Goal: Task Accomplishment & Management: Manage account settings

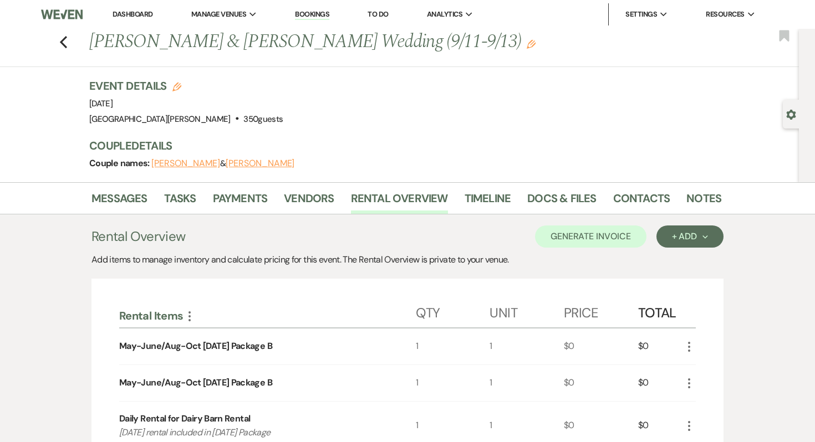
click at [125, 17] on link "Dashboard" at bounding box center [133, 13] width 40 height 9
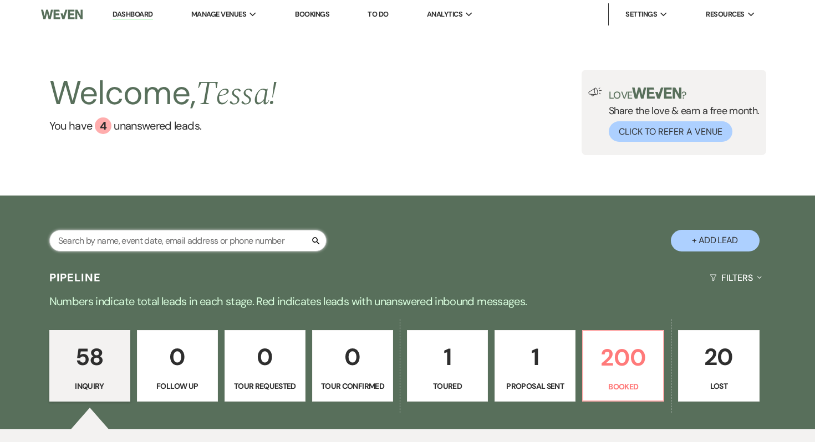
click at [191, 237] on input "text" at bounding box center [187, 241] width 277 height 22
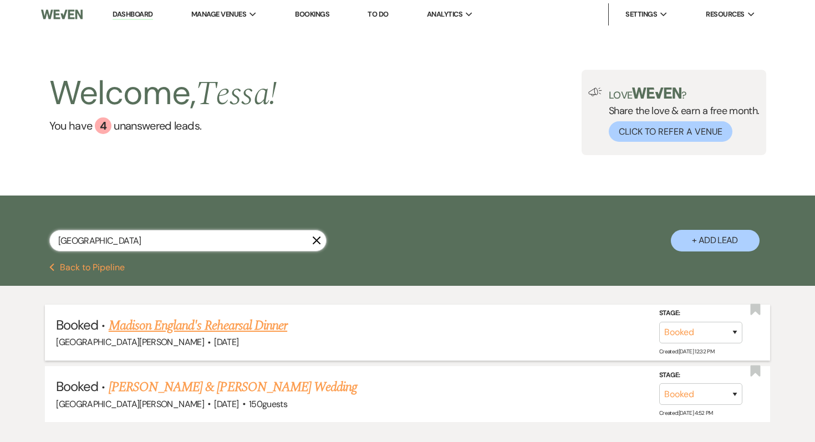
type input "[GEOGRAPHIC_DATA]"
click at [165, 334] on link "Madison England's Rehearsal Dinner" at bounding box center [198, 326] width 179 height 20
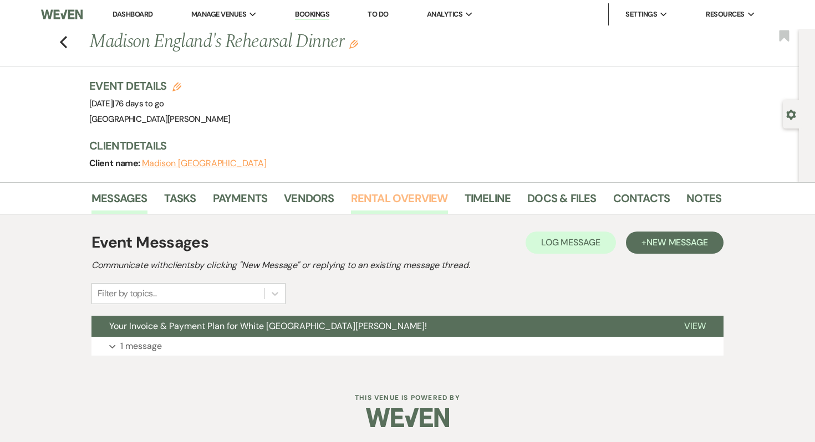
click at [420, 207] on link "Rental Overview" at bounding box center [399, 202] width 97 height 24
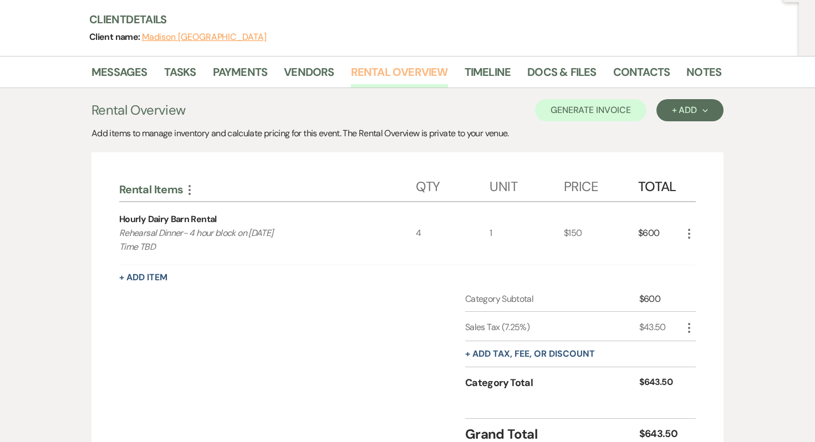
scroll to position [127, 0]
click at [692, 242] on div "More" at bounding box center [688, 233] width 13 height 63
click at [684, 232] on icon "More" at bounding box center [688, 233] width 13 height 13
click at [697, 260] on button "Pencil Edit" at bounding box center [711, 255] width 58 height 18
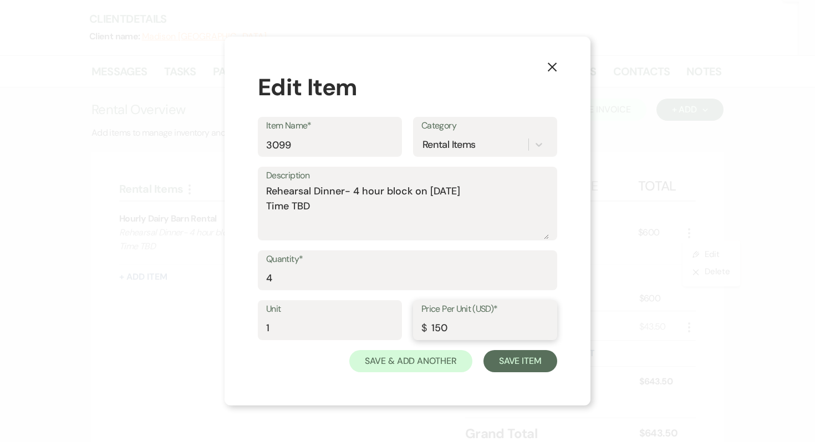
click at [462, 326] on input "150" at bounding box center [485, 329] width 128 height 22
type input "1"
type input "0"
click at [360, 228] on textarea "Rehearsal Dinner- 4 hour block on [DATE] Time TBD" at bounding box center [407, 211] width 283 height 55
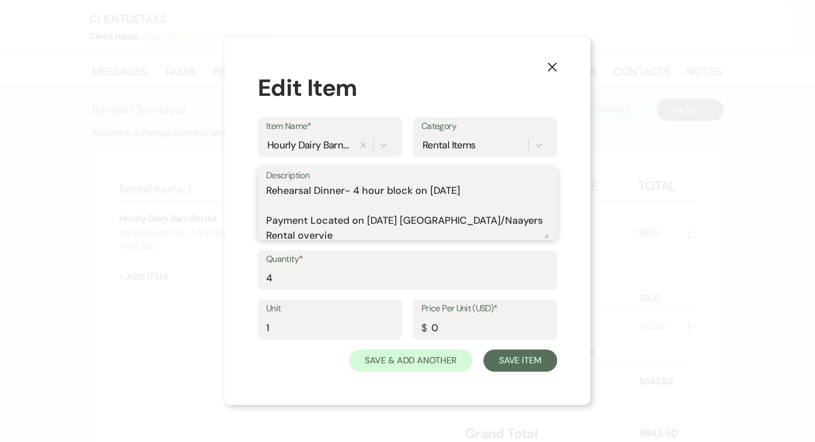
scroll to position [3, 0]
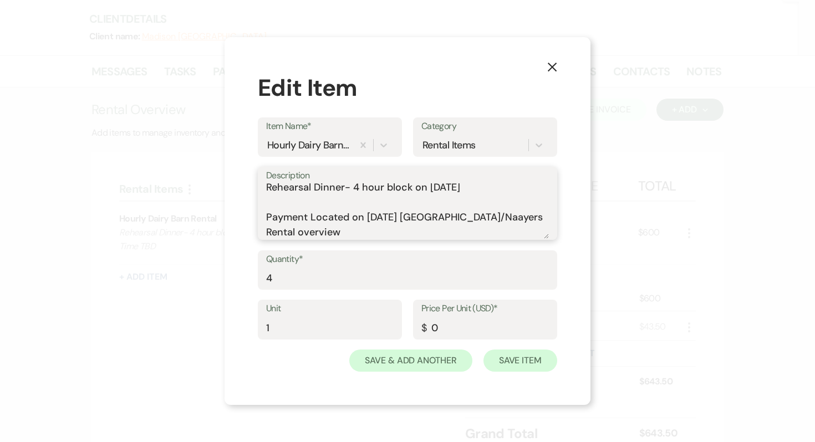
type textarea "Rehearsal Dinner- 4 hour block on [DATE] Payment Located on [DATE] [GEOGRAPHIC_…"
click at [517, 358] on button "Save Item" at bounding box center [520, 361] width 74 height 22
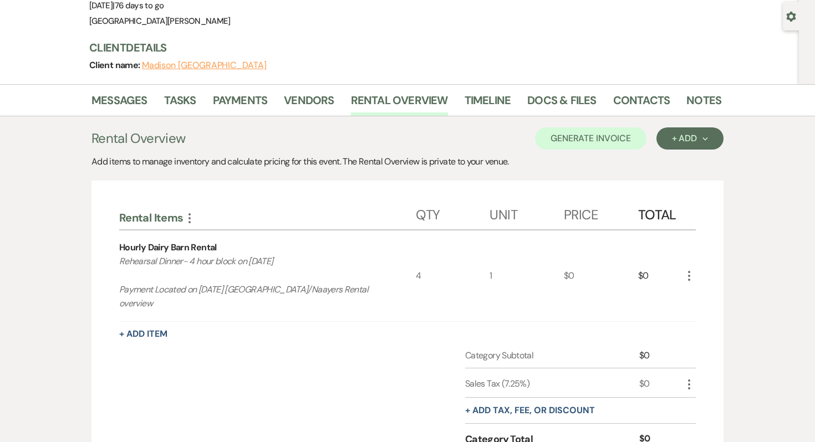
scroll to position [0, 0]
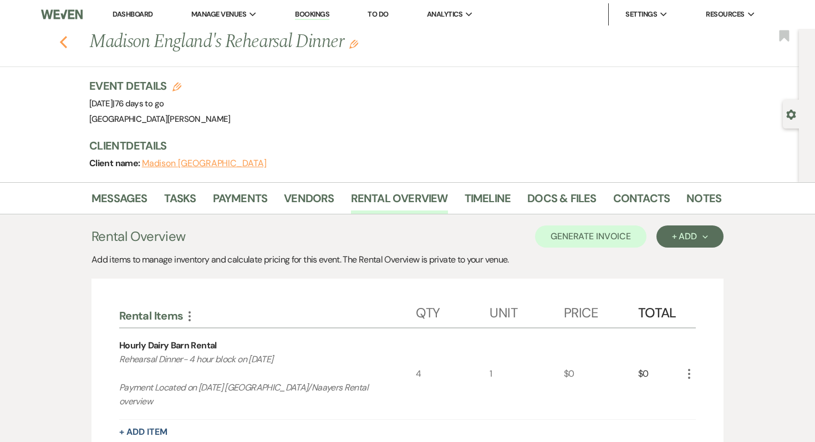
click at [64, 40] on icon "Previous" at bounding box center [63, 41] width 8 height 13
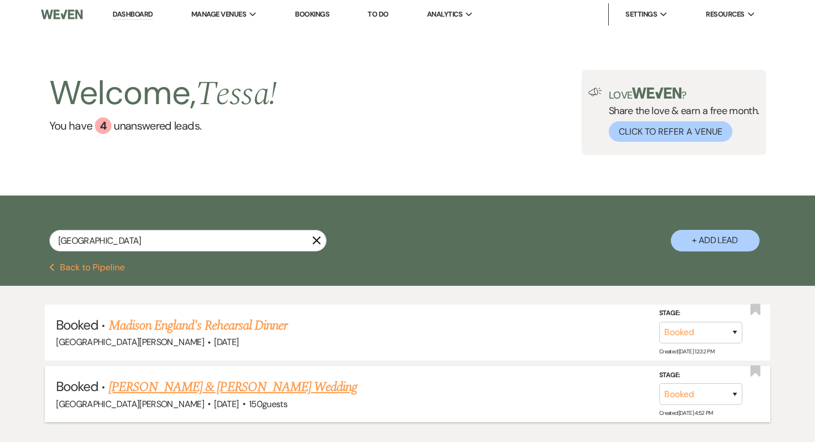
click at [273, 381] on link "[PERSON_NAME] & [PERSON_NAME] Wedding" at bounding box center [233, 388] width 248 height 20
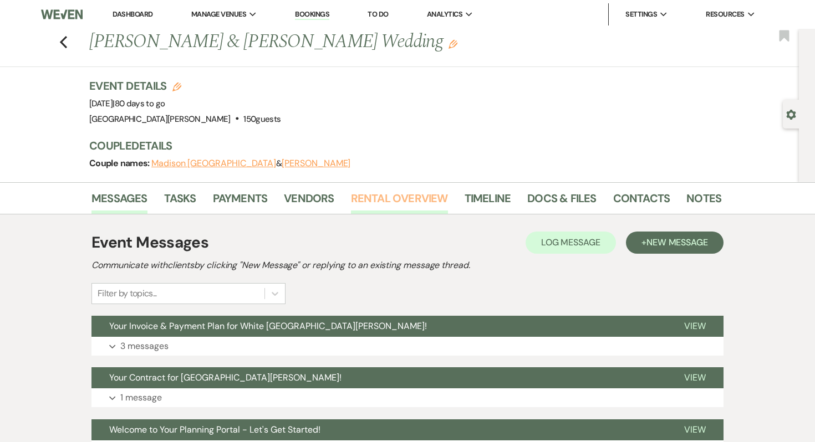
click at [378, 201] on link "Rental Overview" at bounding box center [399, 202] width 97 height 24
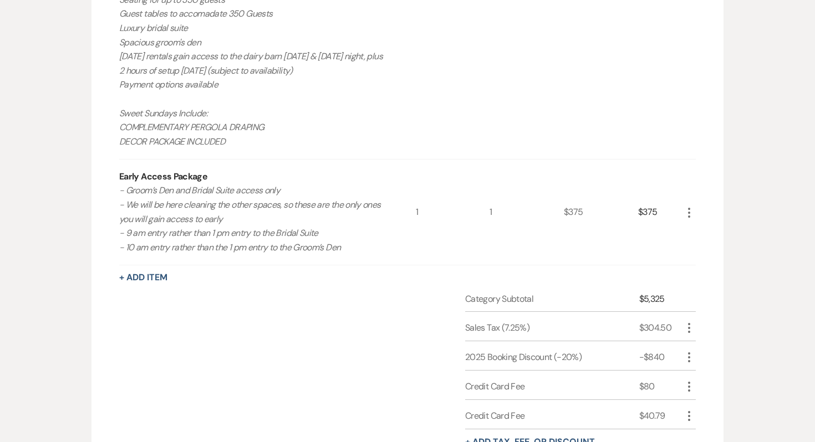
scroll to position [658, 0]
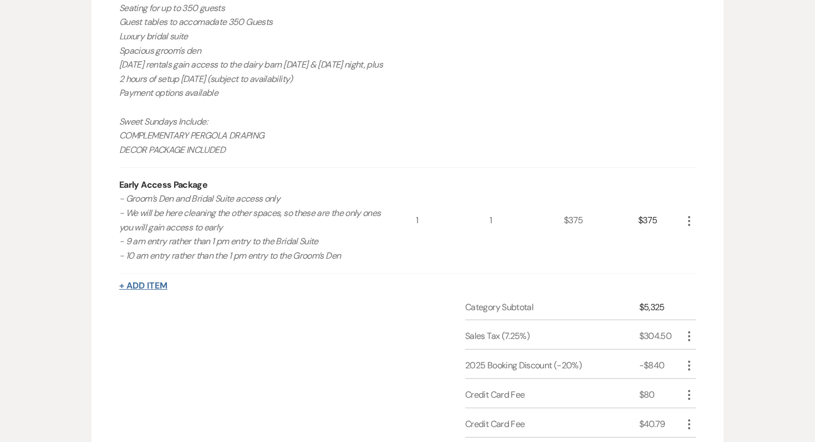
click at [146, 286] on button "+ Add Item" at bounding box center [143, 286] width 48 height 9
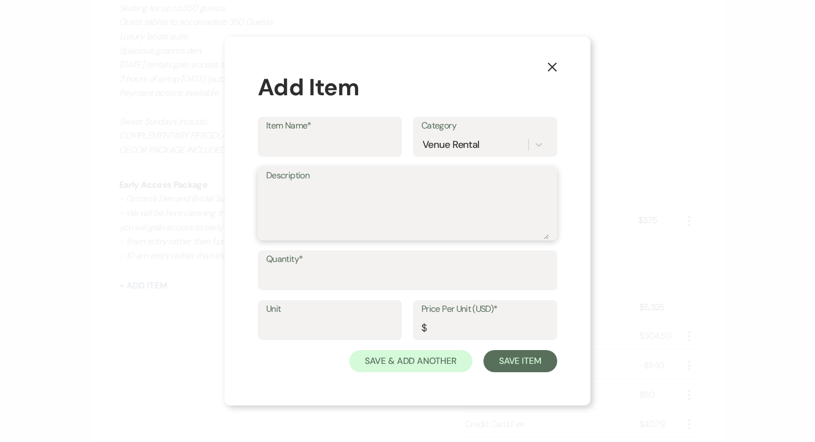
click at [302, 205] on textarea "Description" at bounding box center [407, 211] width 283 height 55
click at [324, 127] on label "Item Name*" at bounding box center [330, 126] width 128 height 16
click at [324, 134] on input "Item Name*" at bounding box center [330, 145] width 128 height 22
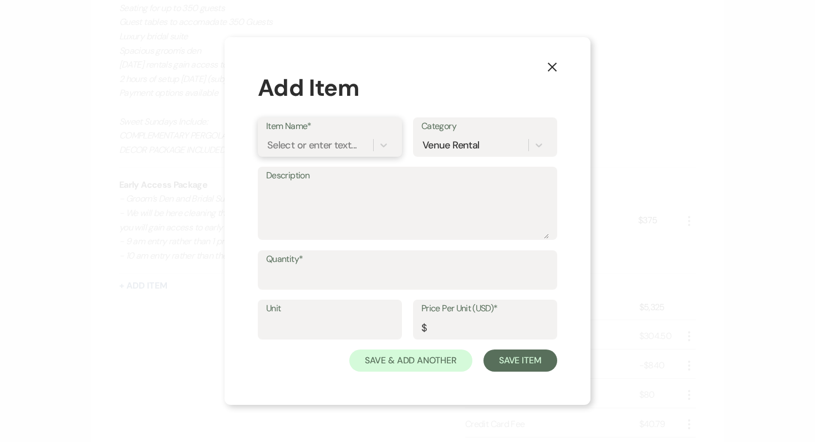
click at [324, 146] on div "Select or enter text..." at bounding box center [311, 144] width 89 height 15
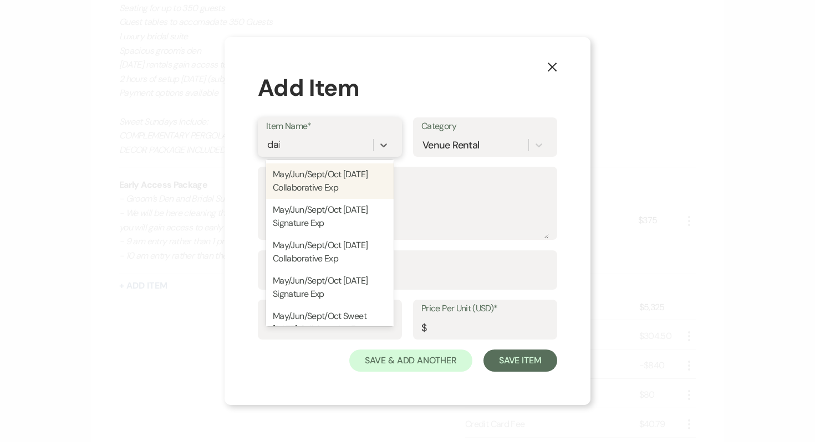
scroll to position [0, 0]
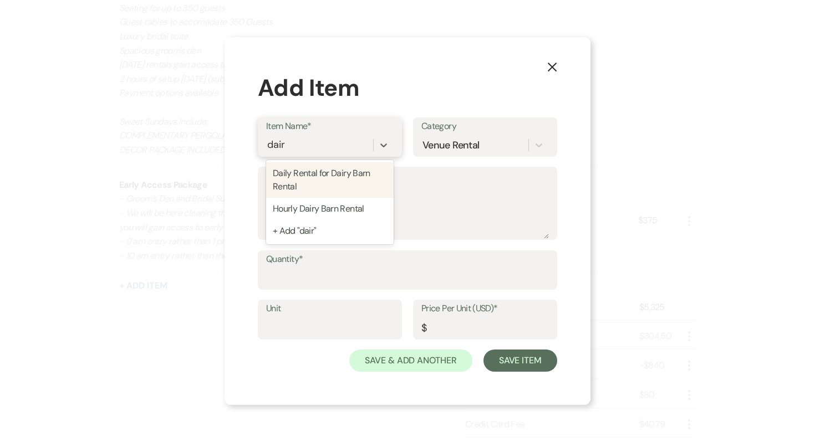
type input "dairy"
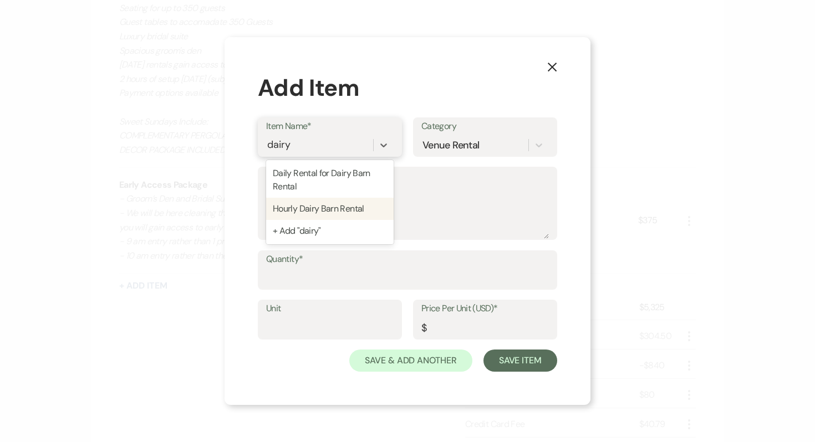
click at [326, 211] on div "Hourly Dairy Barn Rental" at bounding box center [330, 209] width 128 height 22
type input "1"
type input "150"
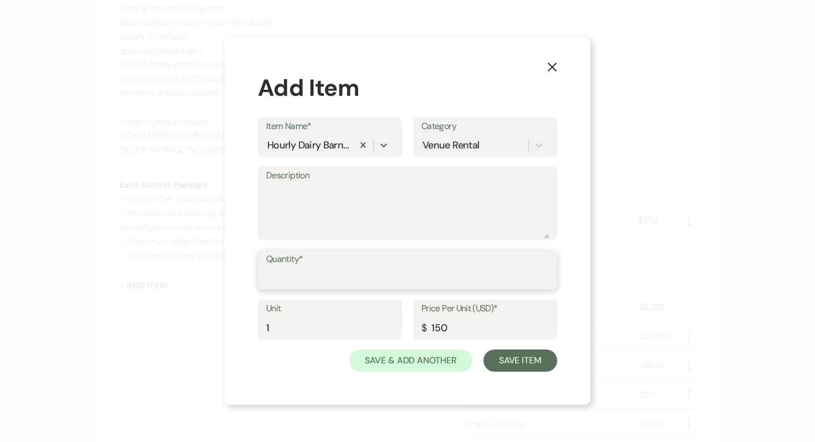
click at [318, 282] on input "Quantity*" at bounding box center [407, 278] width 283 height 22
type input "1"
click at [329, 192] on textarea "Description" at bounding box center [407, 211] width 283 height 55
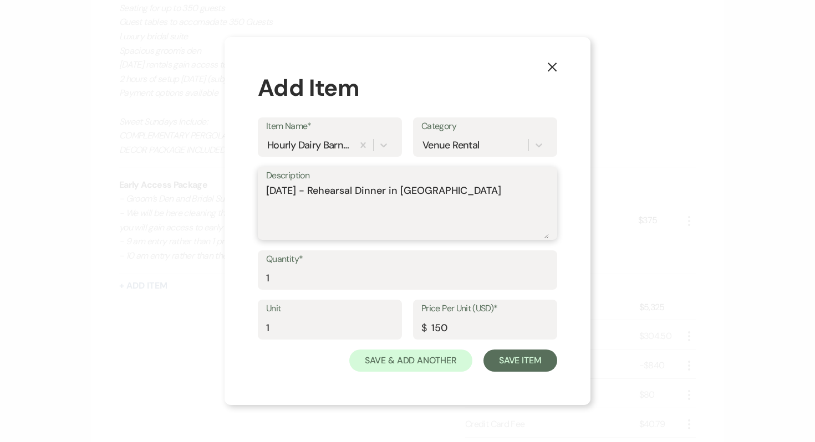
click at [304, 221] on textarea "12/3/25 - Rehearsal Dinner in Dairy Barn" at bounding box center [407, 211] width 283 height 55
type textarea "12/3/25 - Rehearsal Dinner in Dairy Barn 4 hour block - Start time TBD"
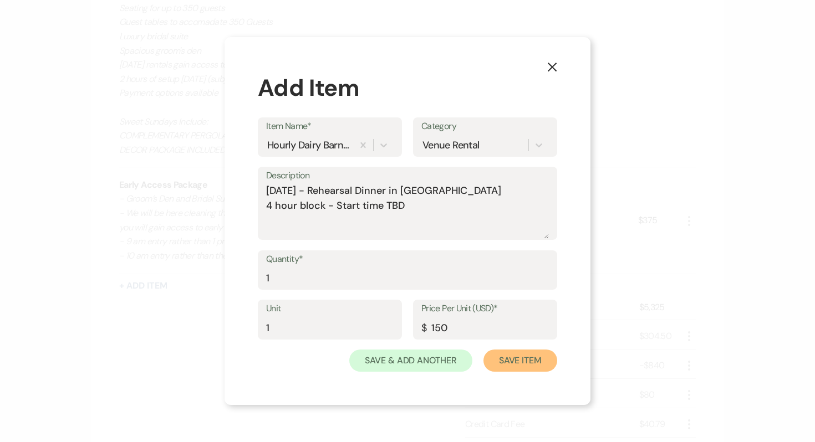
click at [511, 365] on button "Save Item" at bounding box center [520, 361] width 74 height 22
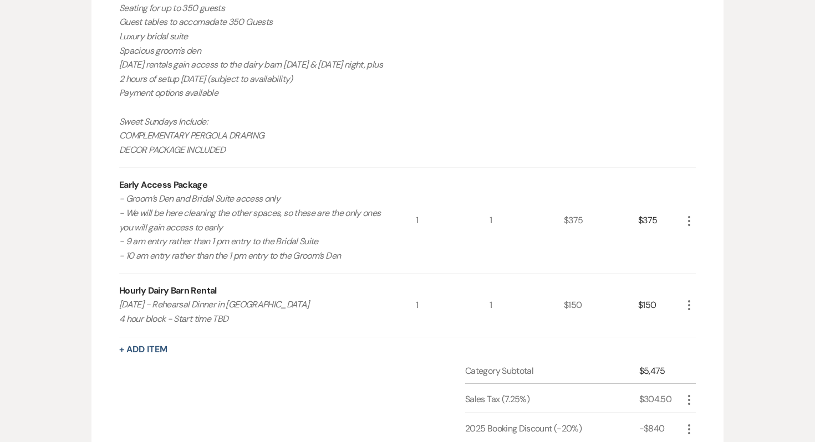
click at [694, 304] on icon "More" at bounding box center [688, 305] width 13 height 13
click at [695, 326] on icon "Pencil" at bounding box center [698, 327] width 7 height 8
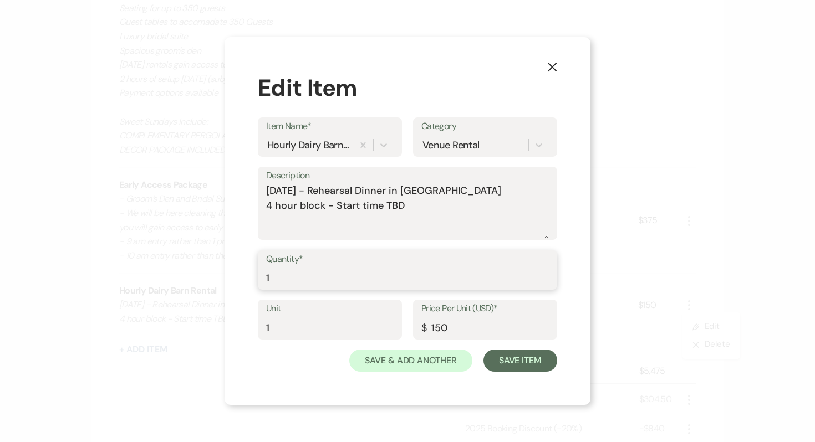
click at [313, 281] on input "1" at bounding box center [407, 278] width 283 height 22
type input "4"
click at [532, 365] on button "Save Item" at bounding box center [520, 361] width 74 height 22
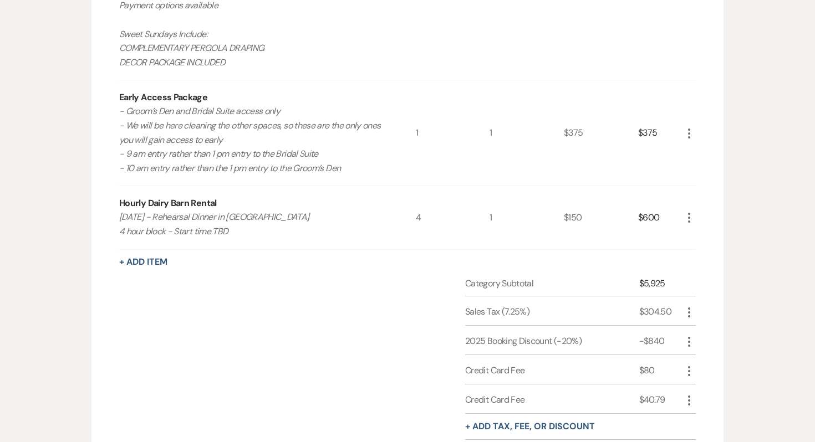
scroll to position [787, 0]
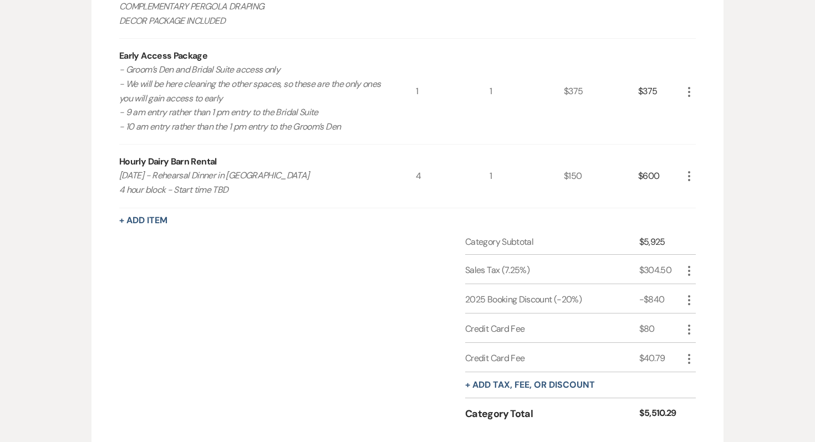
click at [694, 269] on icon "More" at bounding box center [688, 270] width 13 height 13
click at [691, 289] on button "Pencil Edit" at bounding box center [711, 293] width 58 height 18
select select "3"
select select "false"
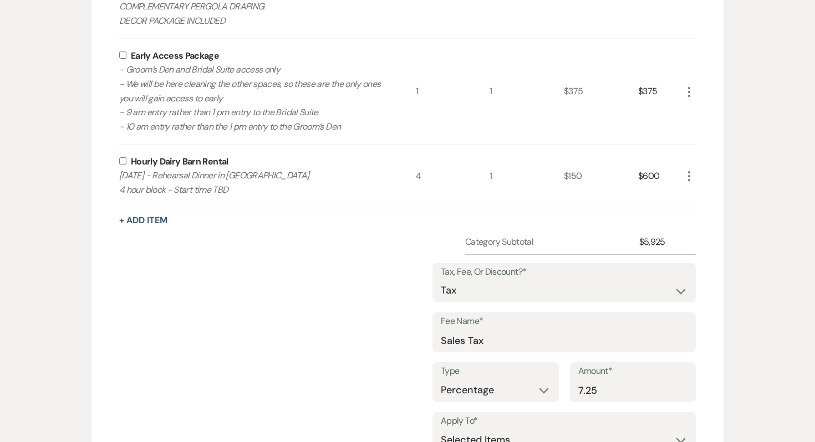
click at [124, 162] on input "checkbox" at bounding box center [122, 160] width 7 height 7
checkbox input "true"
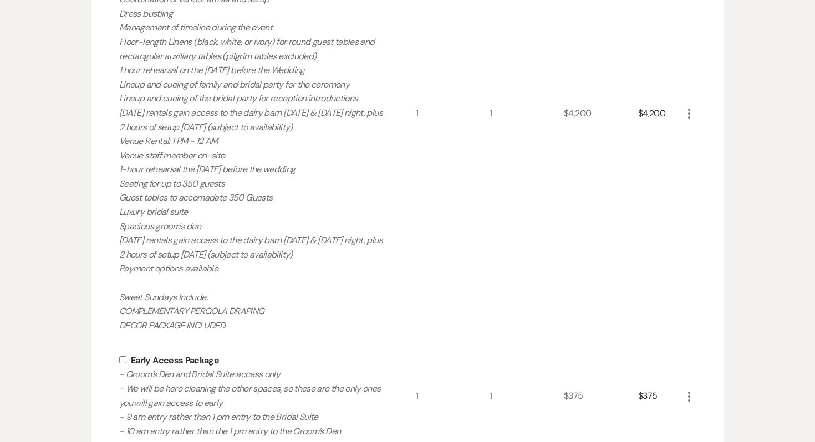
scroll to position [577, 0]
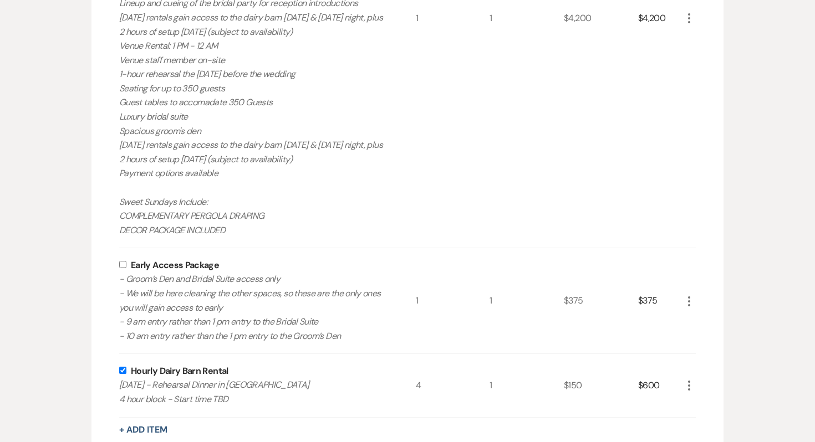
click at [123, 264] on input "checkbox" at bounding box center [122, 264] width 7 height 7
checkbox input "true"
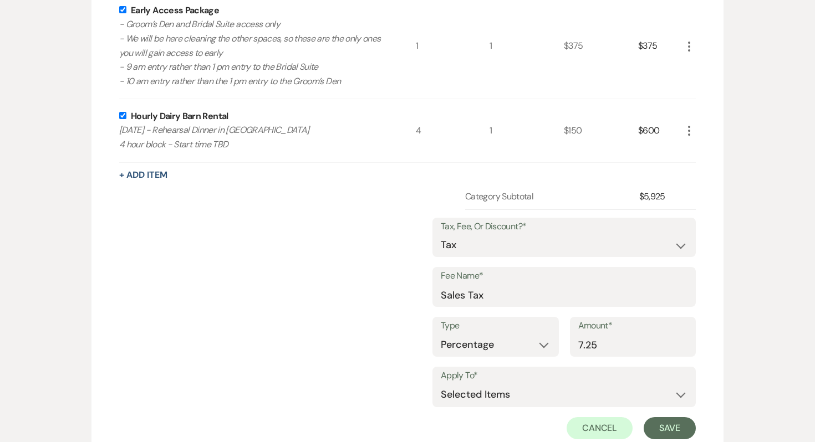
scroll to position [849, 0]
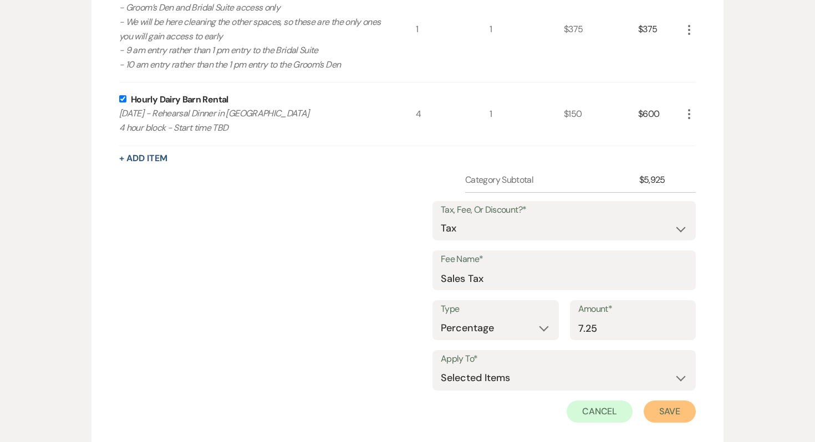
click at [673, 420] on button "Save" at bounding box center [670, 412] width 52 height 22
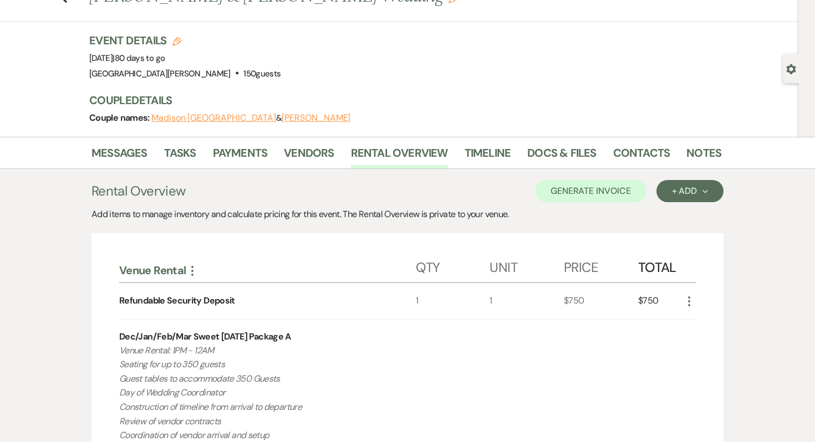
scroll to position [0, 0]
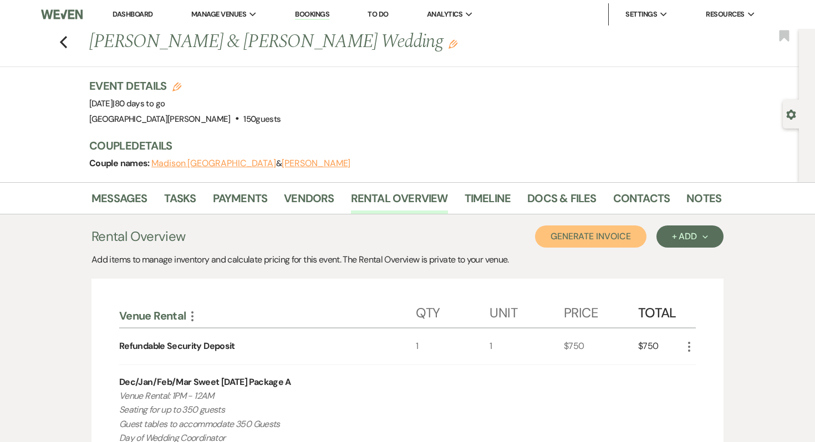
click at [595, 245] on button "Generate Invoice" at bounding box center [590, 237] width 111 height 22
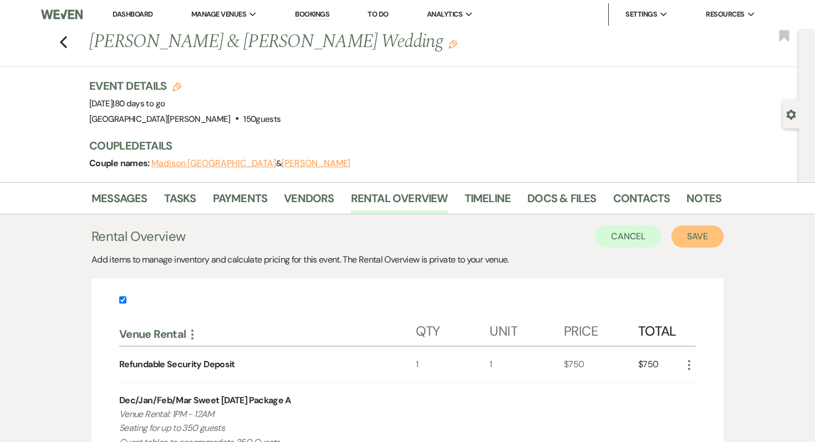
click at [682, 236] on button "Save" at bounding box center [697, 237] width 52 height 22
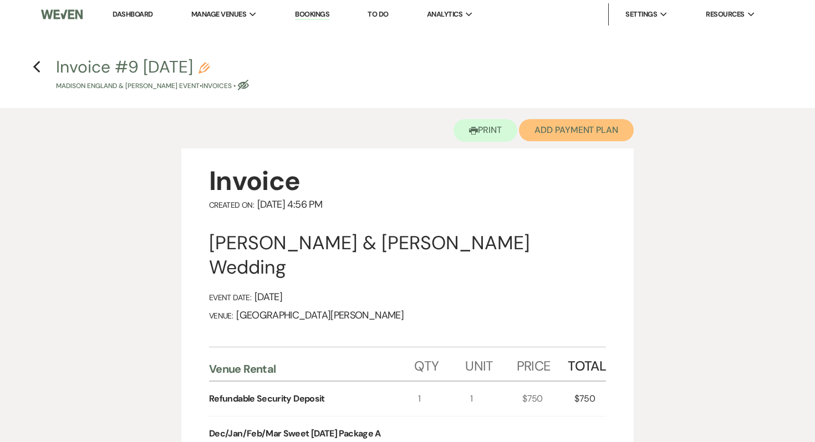
click at [597, 138] on button "Add Payment Plan" at bounding box center [576, 130] width 115 height 22
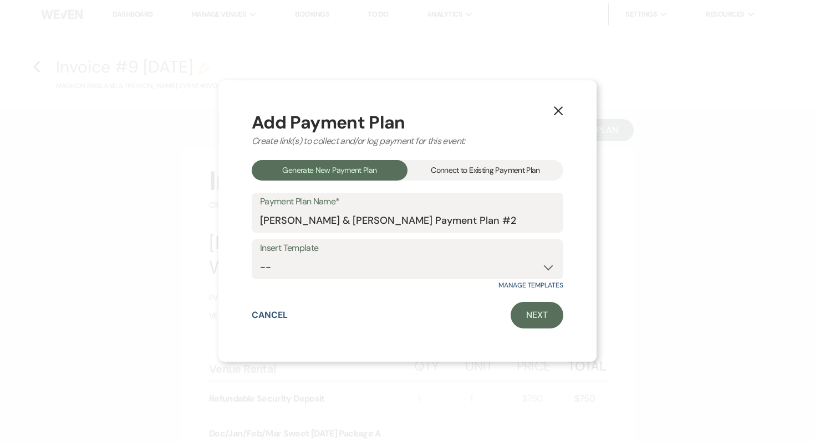
click at [487, 171] on div "Connect to Existing Payment Plan" at bounding box center [485, 170] width 156 height 21
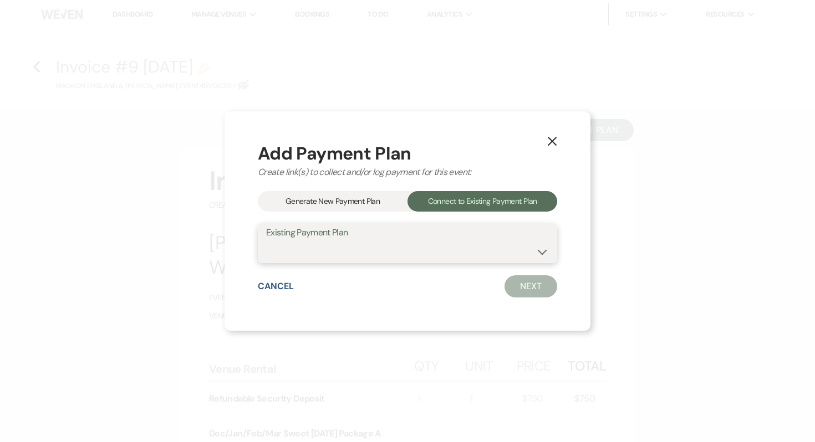
click at [438, 241] on select "Madison England & Isaac Naayers's Payment Plan #1" at bounding box center [407, 252] width 283 height 22
select select "23605"
click at [266, 241] on select "Madison England & Isaac Naayers's Payment Plan #1" at bounding box center [407, 252] width 283 height 22
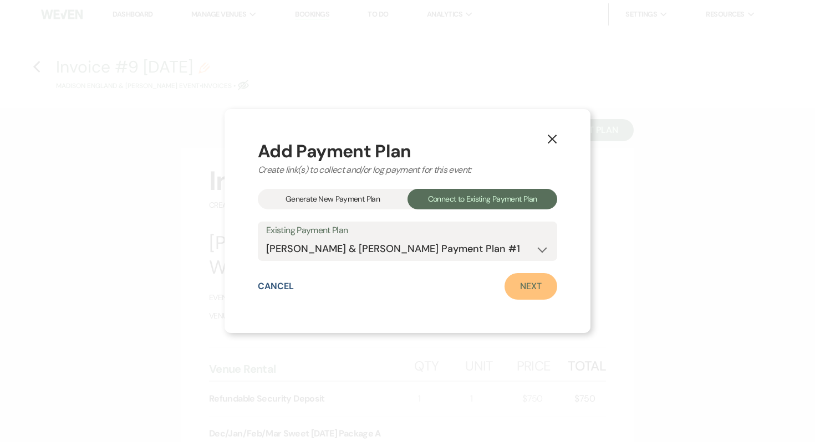
click at [519, 284] on link "Next" at bounding box center [531, 286] width 53 height 27
select select "28771"
select select "1"
select select "true"
select select "1"
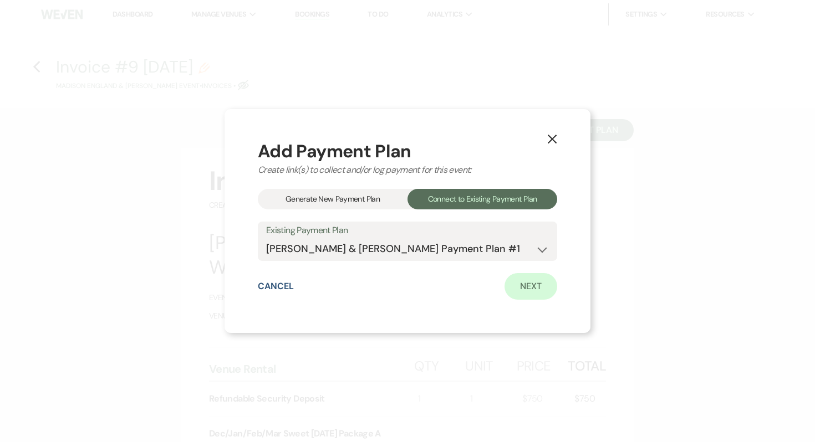
select select "true"
select select "1"
select select "true"
select select "2"
select select "flat"
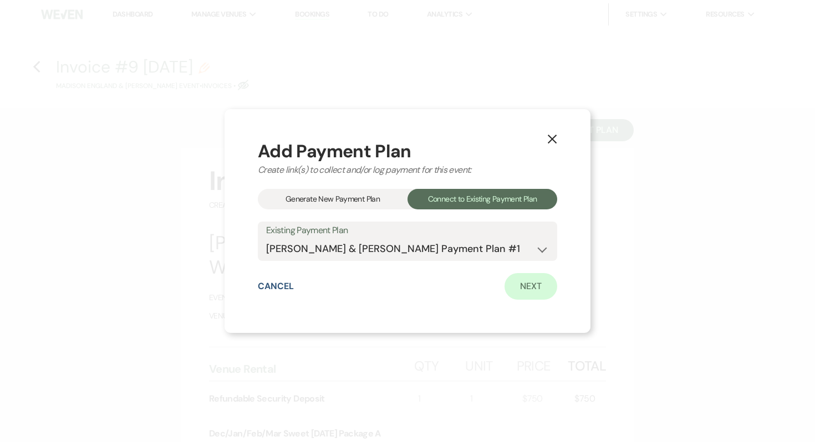
select select "true"
select select "client"
select select "weeks"
select select "client"
select select "days"
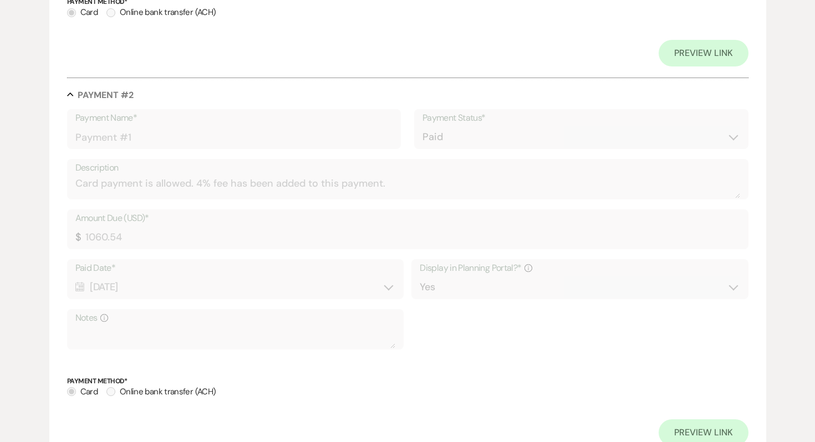
scroll to position [1671, 0]
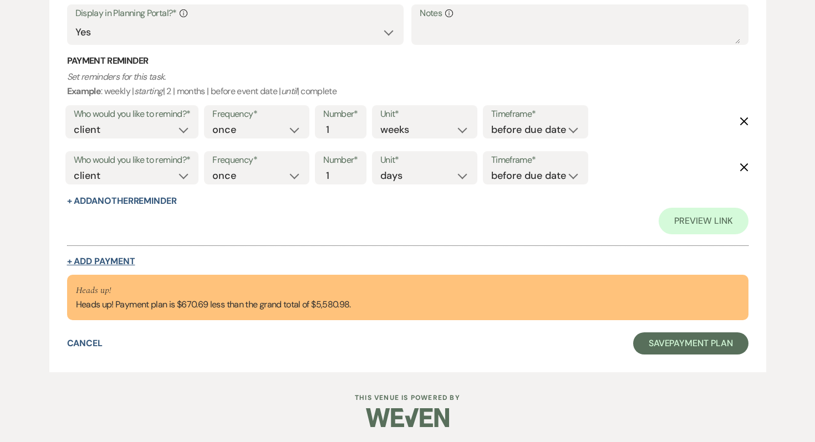
click at [116, 259] on button "+ Add Payment" at bounding box center [101, 261] width 68 height 9
select select "2"
select select "flat"
select select "true"
select select "client"
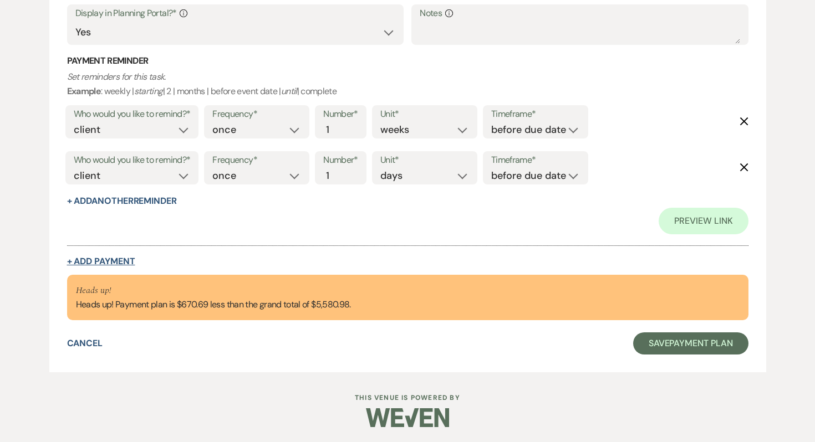
select select "weeks"
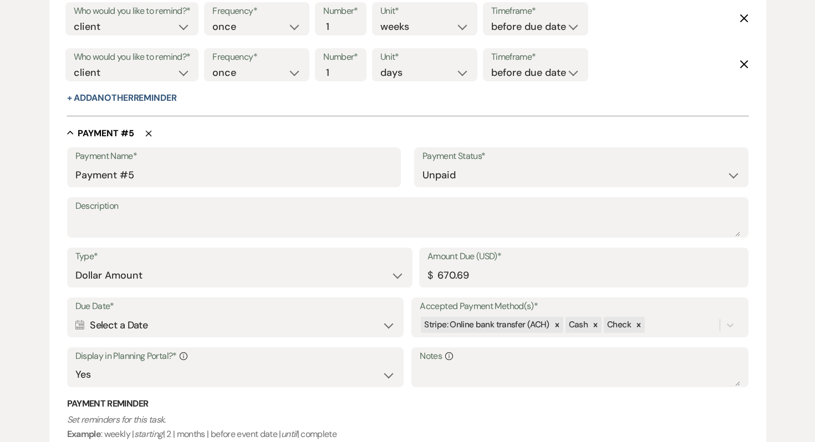
scroll to position [1697, 0]
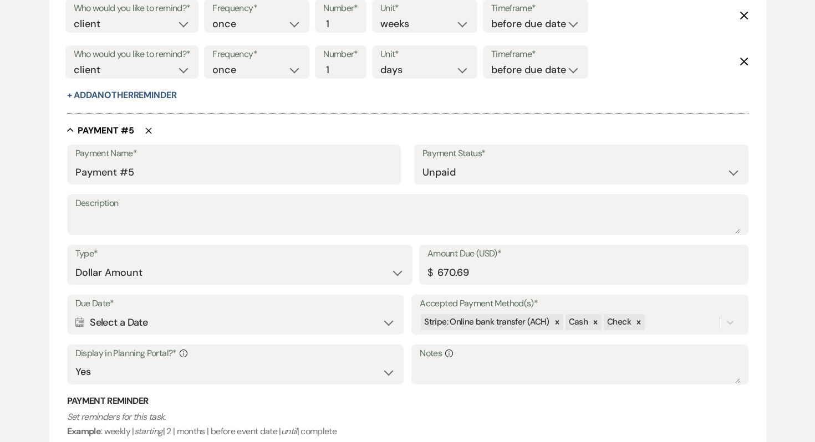
click at [243, 313] on div "Calendar Select a Date Expand" at bounding box center [235, 323] width 320 height 22
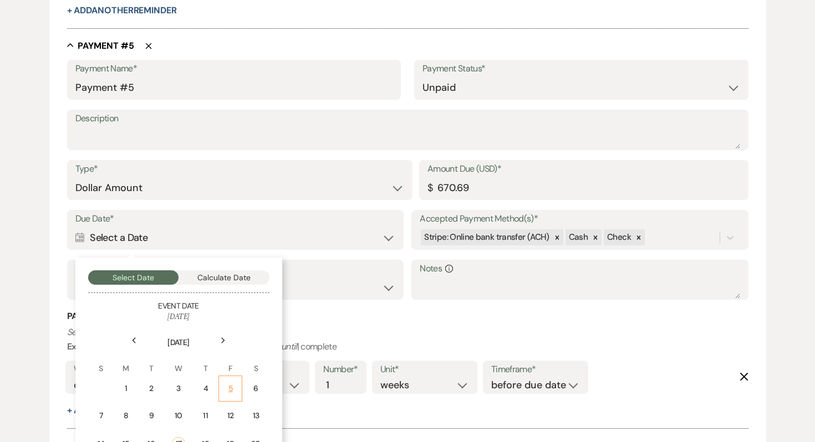
scroll to position [1790, 0]
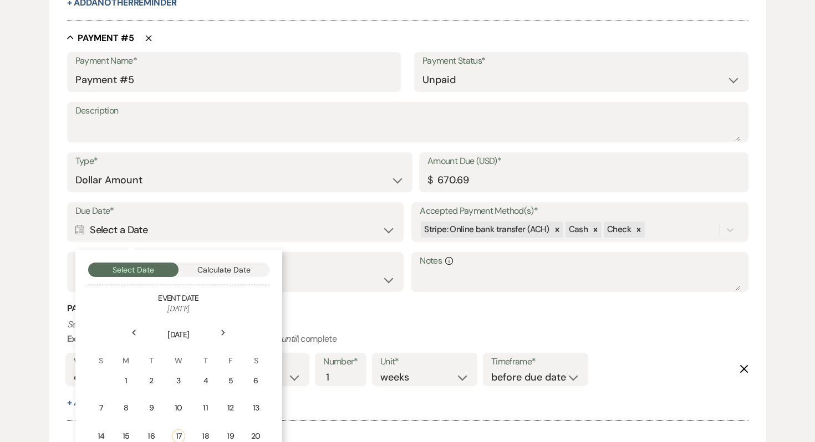
click at [222, 332] on icon "Next" at bounding box center [224, 333] width 6 height 7
click at [224, 332] on use at bounding box center [223, 333] width 4 height 6
click at [255, 375] on div "1" at bounding box center [256, 381] width 10 height 12
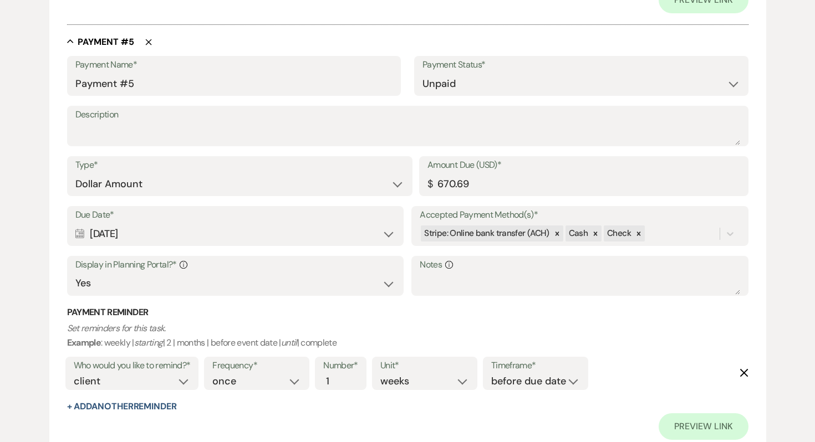
scroll to position [1899, 0]
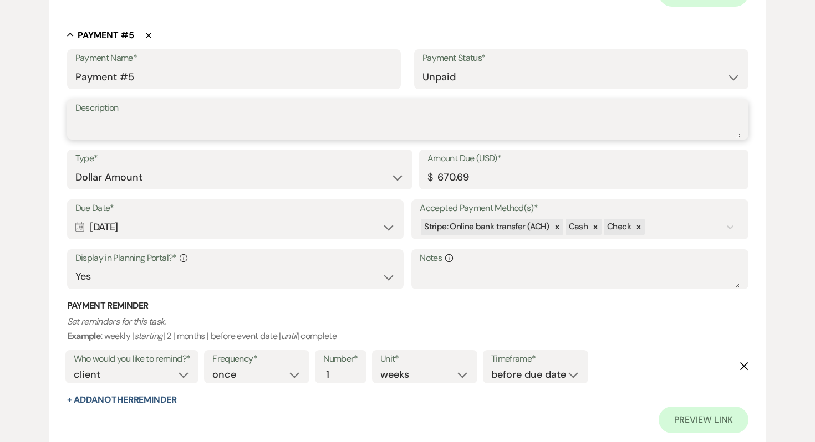
click at [291, 124] on textarea "Description" at bounding box center [407, 127] width 665 height 22
type textarea "F"
type textarea "Payment for Rehearsal Dinner on 12/3/25- 4 hour block"
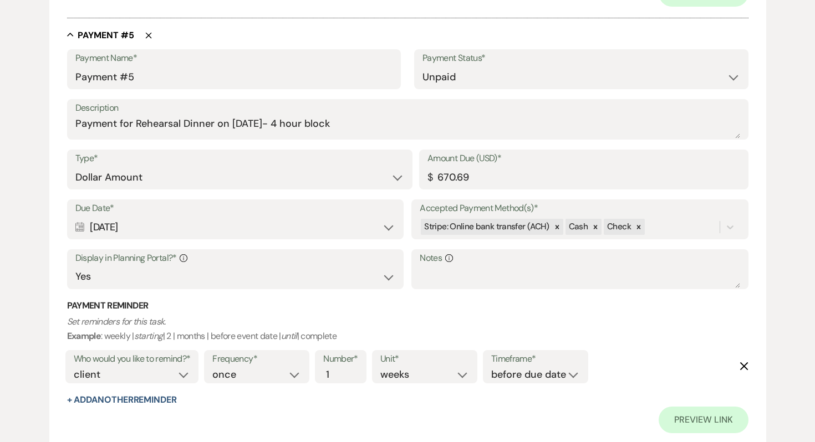
click at [474, 310] on h3 "Payment Reminder" at bounding box center [407, 306] width 681 height 12
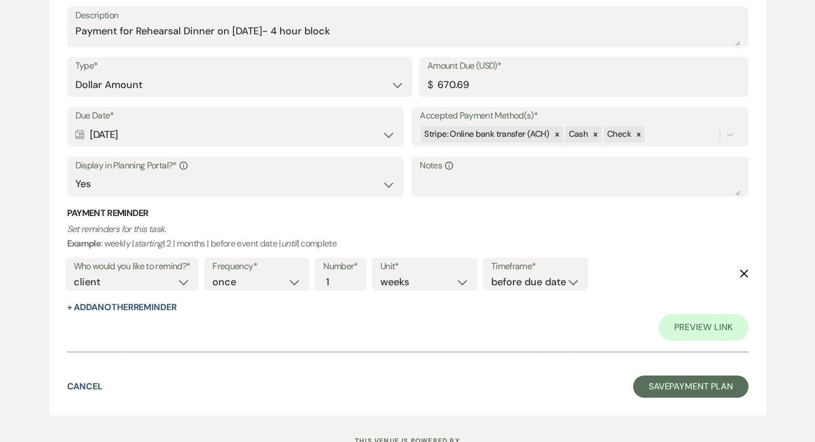
scroll to position [2035, 0]
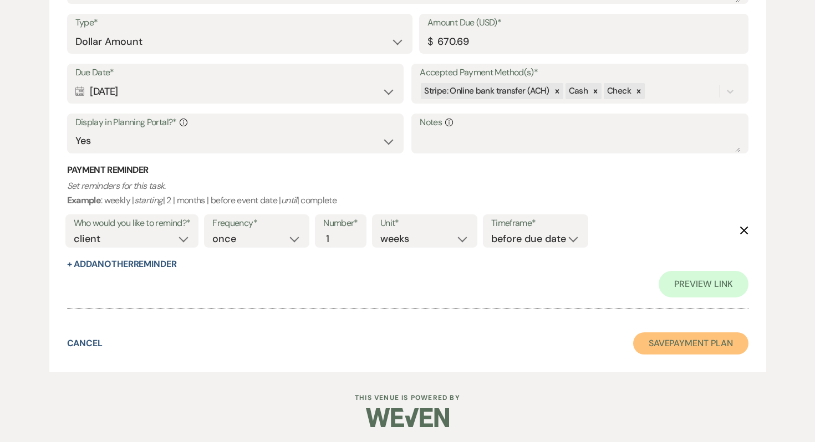
click at [690, 352] on button "Save Payment Plan" at bounding box center [690, 344] width 115 height 22
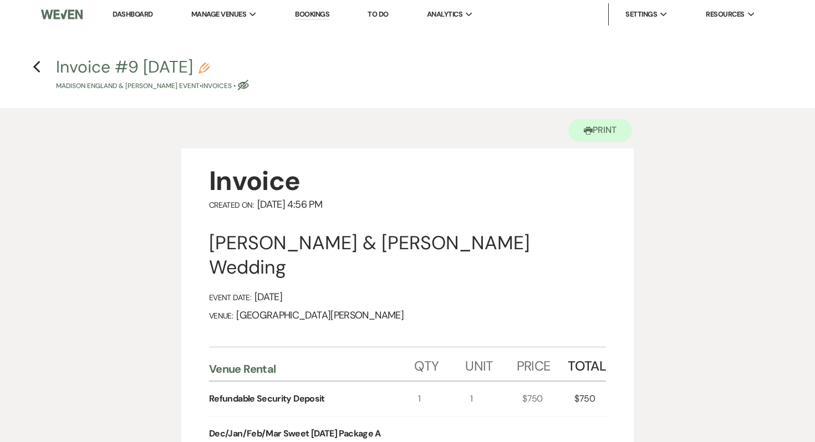
click at [40, 66] on h4 "Previous Invoice #9 9-17-2025 Pencil Madison England & Isaac Naayers's Event • …" at bounding box center [407, 73] width 798 height 36
click at [32, 68] on h4 "Previous Invoice #9 9-17-2025 Pencil Madison England & Isaac Naayers's Event • …" at bounding box center [407, 73] width 798 height 36
click at [35, 68] on use "button" at bounding box center [36, 67] width 7 height 12
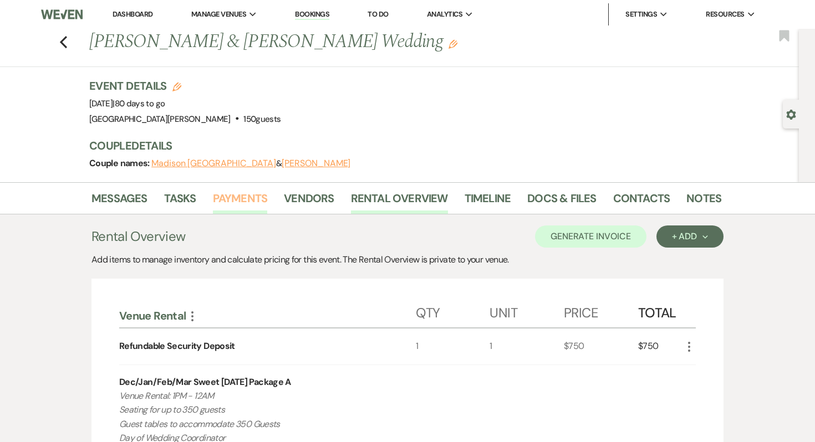
click at [248, 194] on link "Payments" at bounding box center [240, 202] width 55 height 24
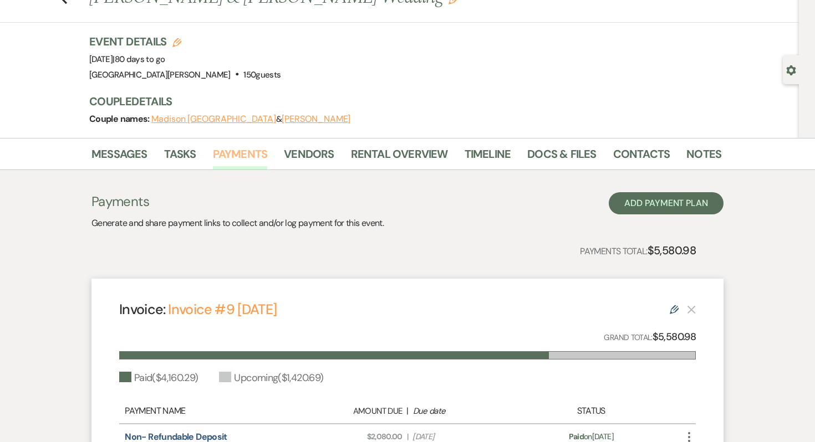
scroll to position [8, 0]
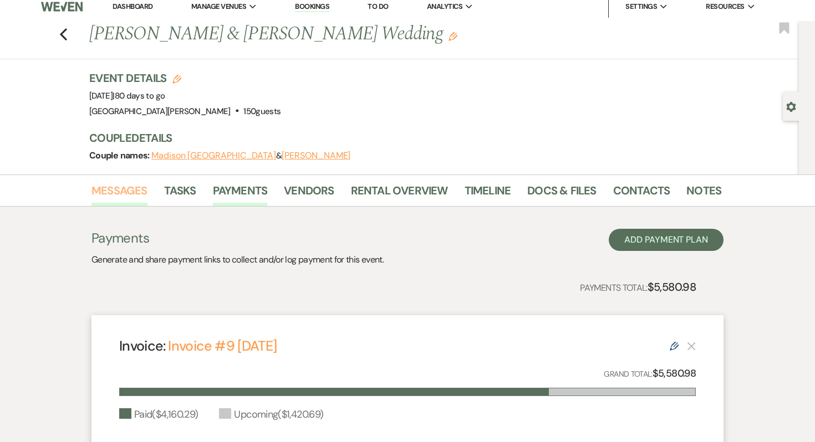
click at [134, 191] on link "Messages" at bounding box center [119, 194] width 56 height 24
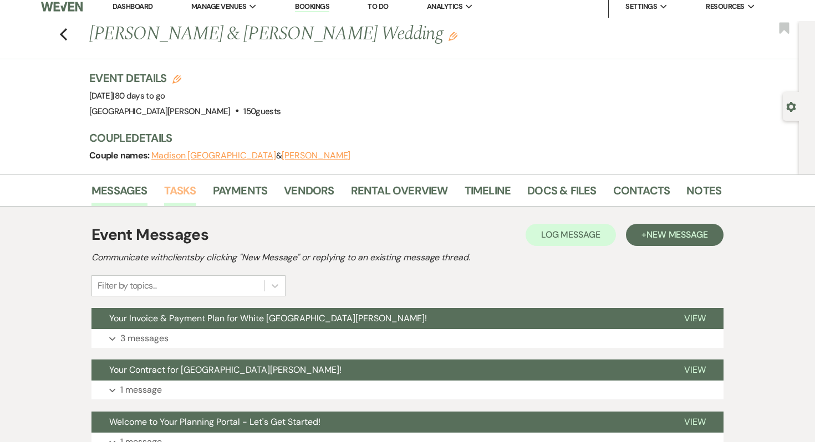
click at [178, 191] on link "Tasks" at bounding box center [180, 194] width 32 height 24
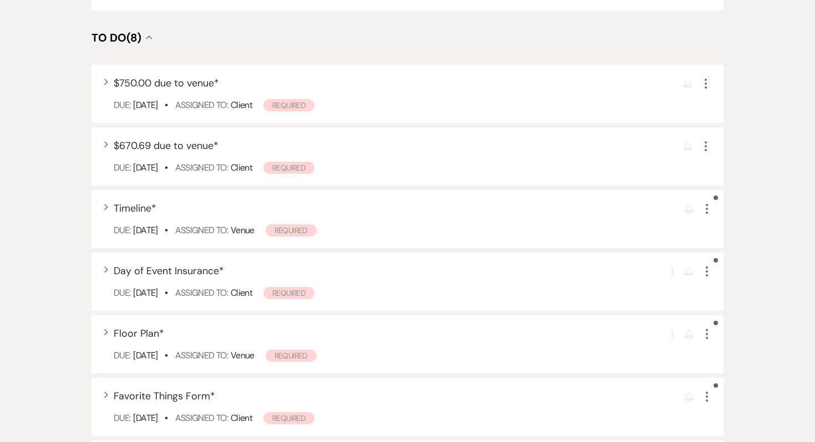
scroll to position [618, 0]
click at [706, 206] on icon "More" at bounding box center [706, 208] width 13 height 13
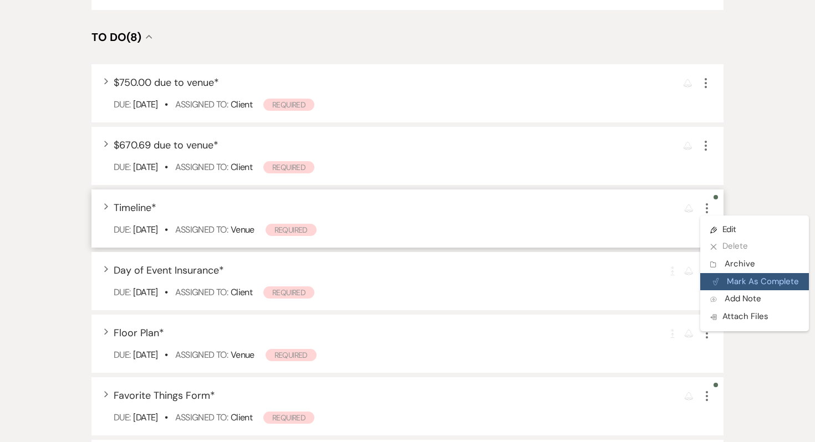
click at [725, 278] on button "Plan Portal Link Mark As Complete" at bounding box center [754, 282] width 109 height 18
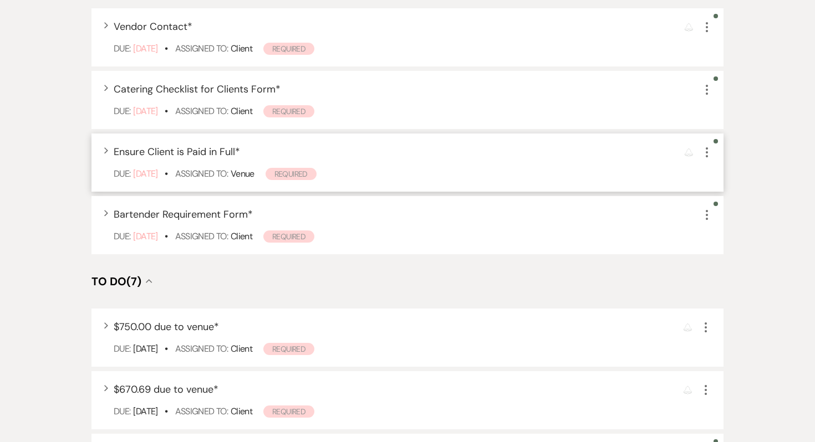
scroll to position [361, 0]
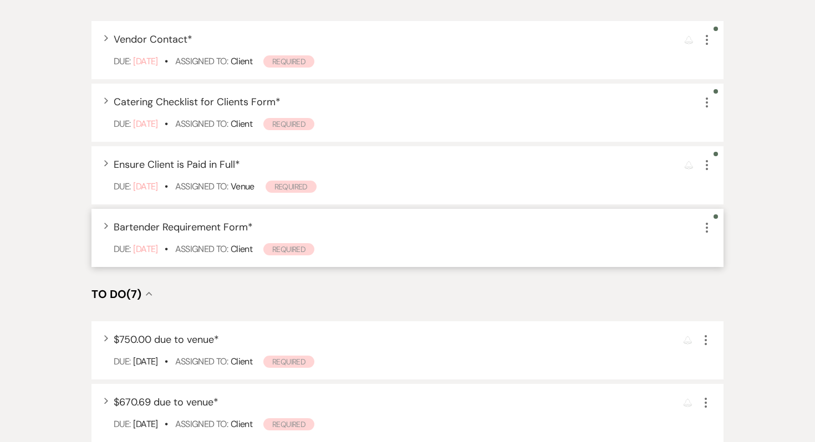
click at [706, 230] on icon "More" at bounding box center [706, 227] width 13 height 13
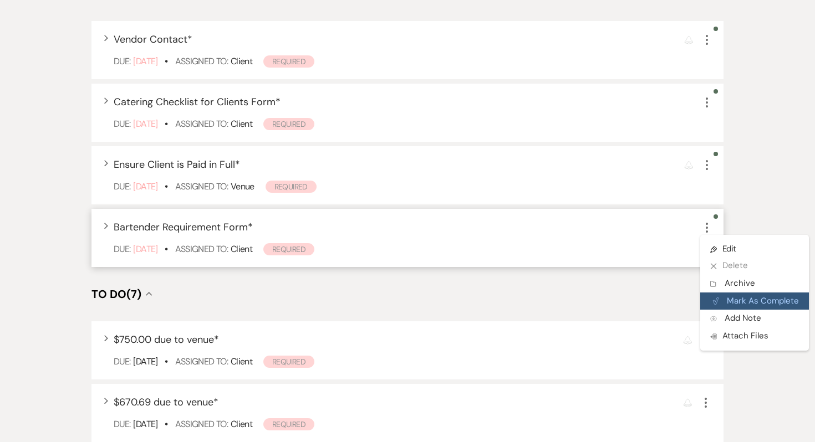
click at [719, 302] on icon "Plan Portal Link" at bounding box center [715, 301] width 7 height 8
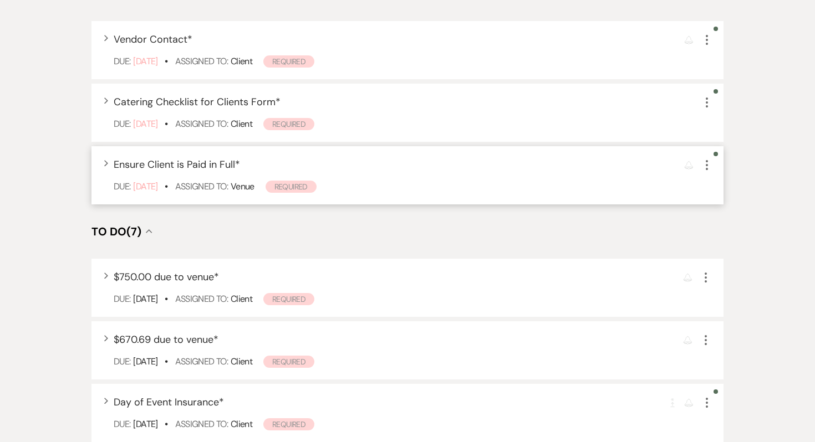
click at [706, 167] on icon "More" at bounding box center [706, 165] width 13 height 13
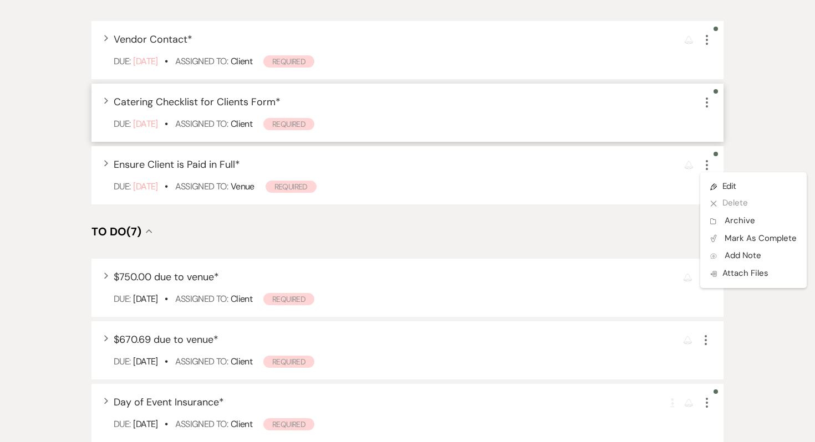
click at [707, 119] on div "Due: Sep 07 25 • Assigned To: Client Required" at bounding box center [413, 124] width 599 height 13
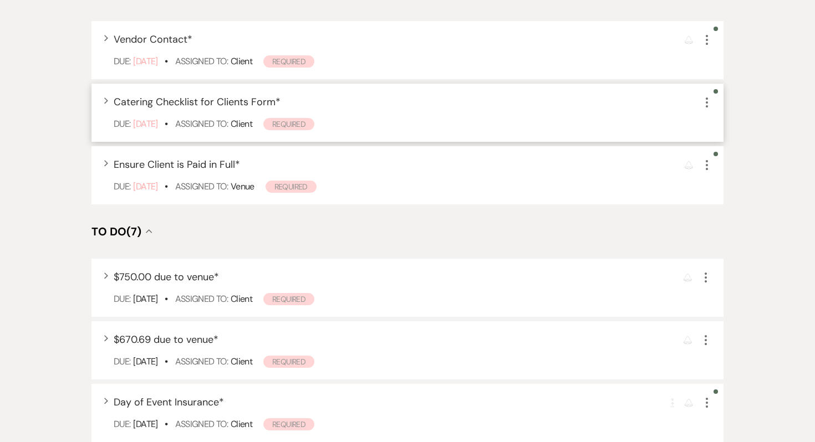
click at [704, 104] on icon "More" at bounding box center [706, 102] width 13 height 13
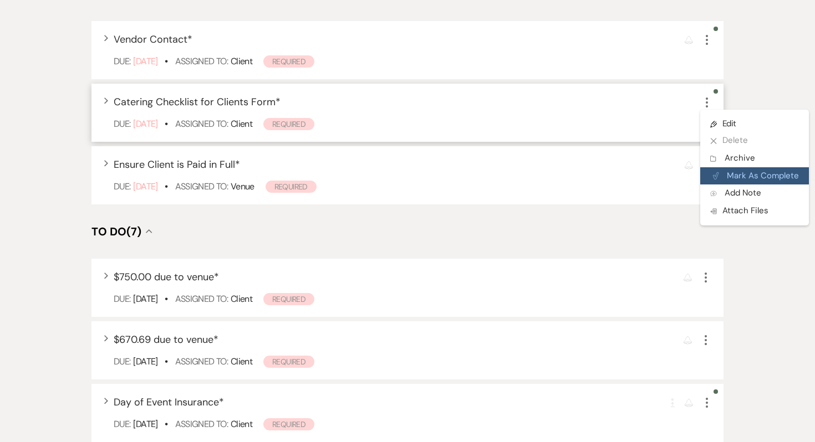
click at [733, 179] on button "Plan Portal Link Mark As Complete" at bounding box center [754, 176] width 109 height 18
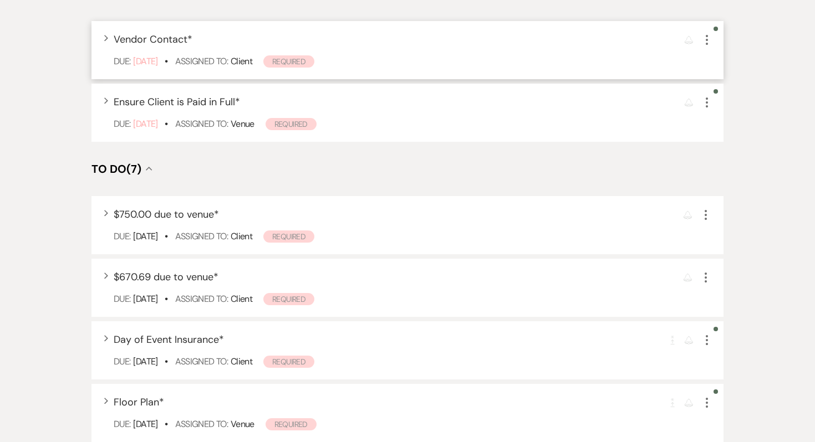
click at [709, 45] on icon "More" at bounding box center [706, 39] width 13 height 13
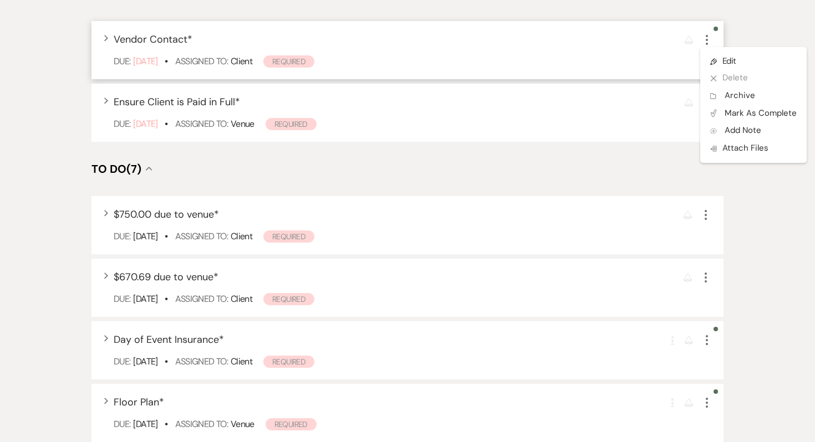
click at [620, 48] on div "Expand Vendor Contact * Reminder More Pencil Edit X Delete Archive Archive Plan…" at bounding box center [407, 50] width 632 height 58
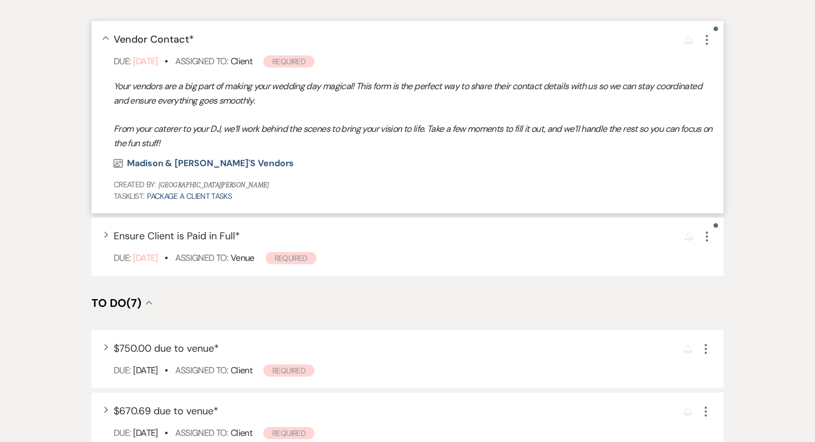
click at [620, 48] on div "Collapse Vendor Contact * Reminder More Due: Jun 07 25 • Assigned To: Client Re…" at bounding box center [407, 117] width 632 height 192
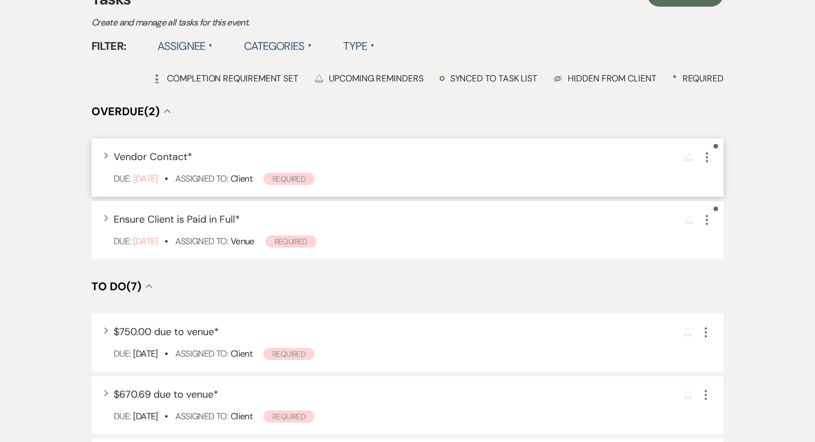
scroll to position [0, 0]
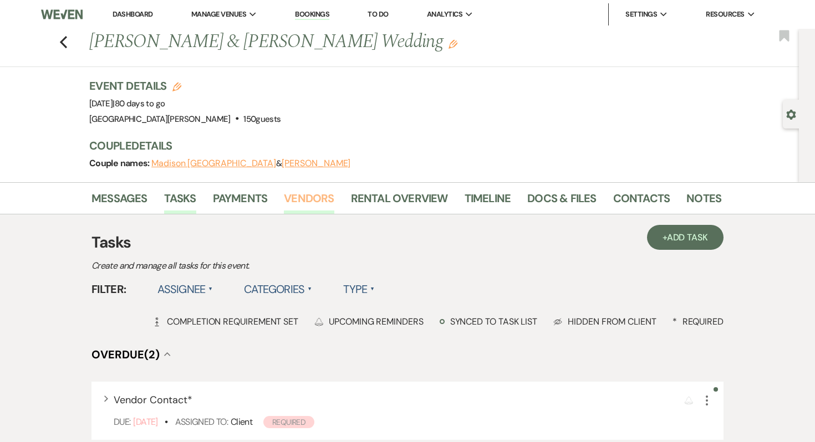
click at [309, 206] on link "Vendors" at bounding box center [309, 202] width 50 height 24
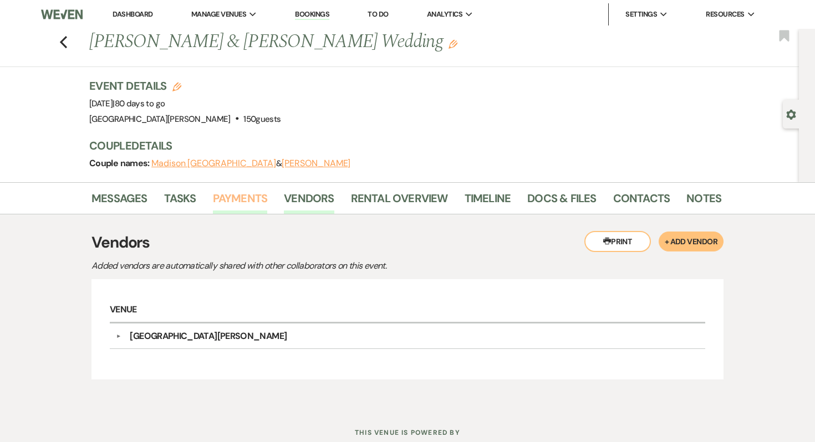
click at [235, 199] on link "Payments" at bounding box center [240, 202] width 55 height 24
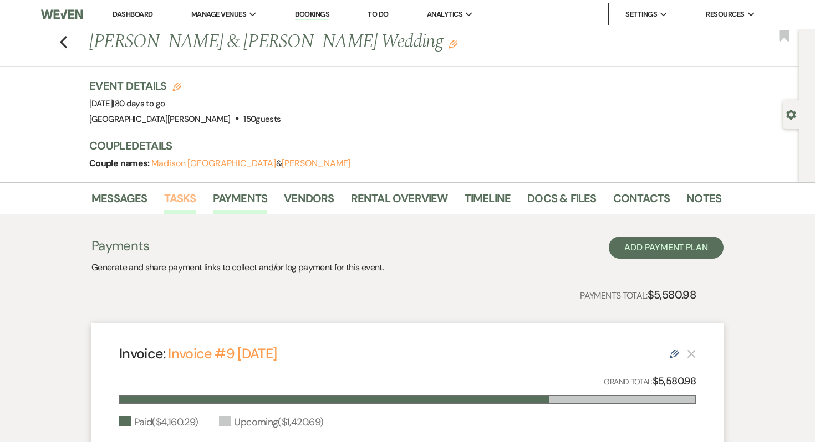
click at [166, 202] on link "Tasks" at bounding box center [180, 202] width 32 height 24
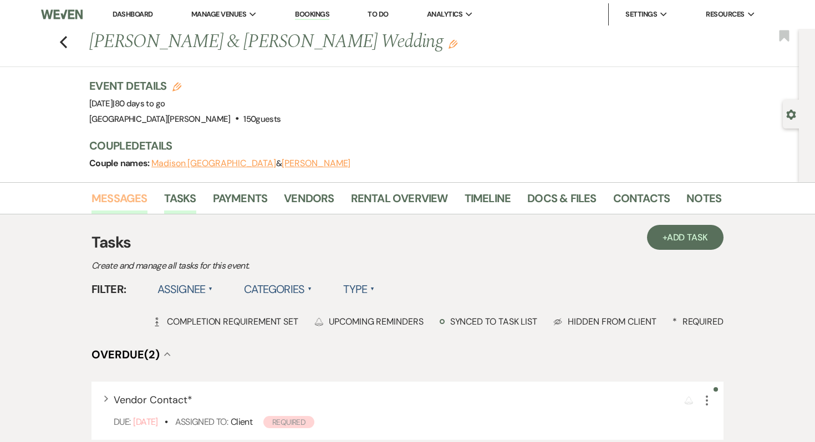
click at [129, 200] on link "Messages" at bounding box center [119, 202] width 56 height 24
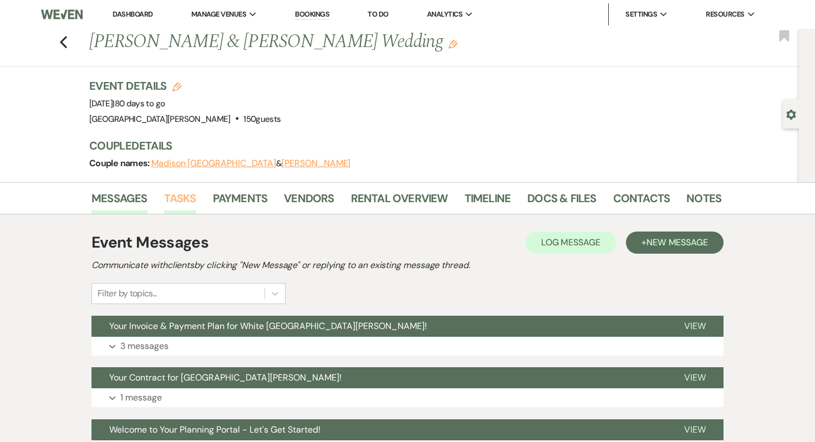
click at [177, 199] on link "Tasks" at bounding box center [180, 202] width 32 height 24
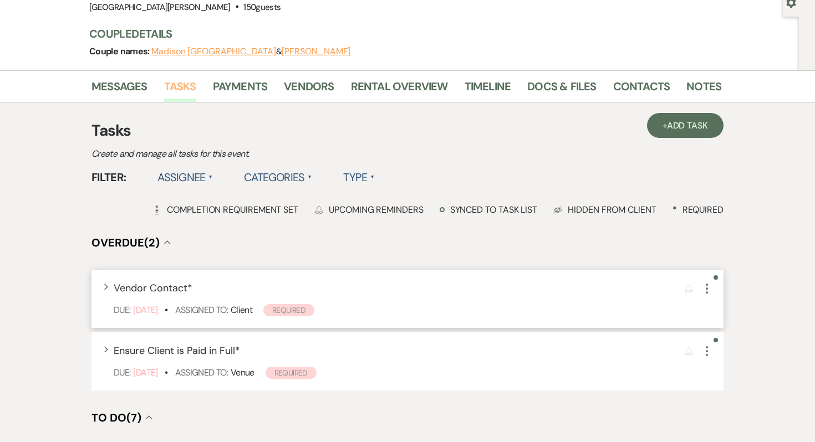
scroll to position [115, 0]
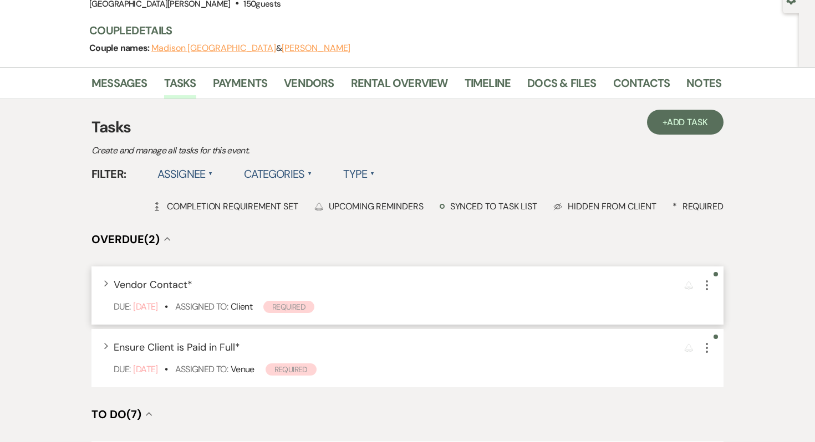
click at [707, 283] on icon "More" at bounding box center [706, 285] width 13 height 13
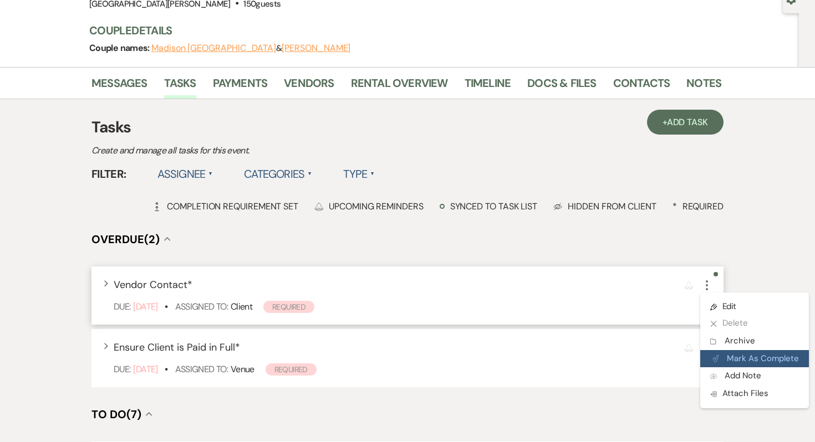
click at [715, 355] on button "Plan Portal Link Mark As Complete" at bounding box center [754, 359] width 109 height 18
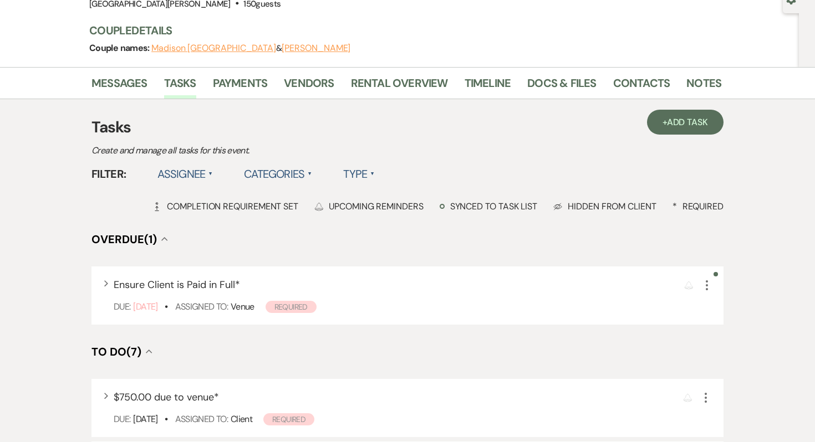
scroll to position [0, 0]
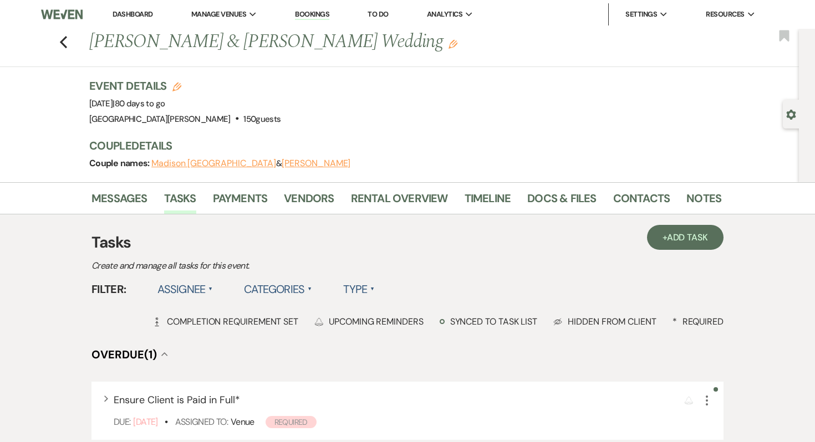
click at [791, 111] on use "button" at bounding box center [790, 115] width 9 height 10
select select "12"
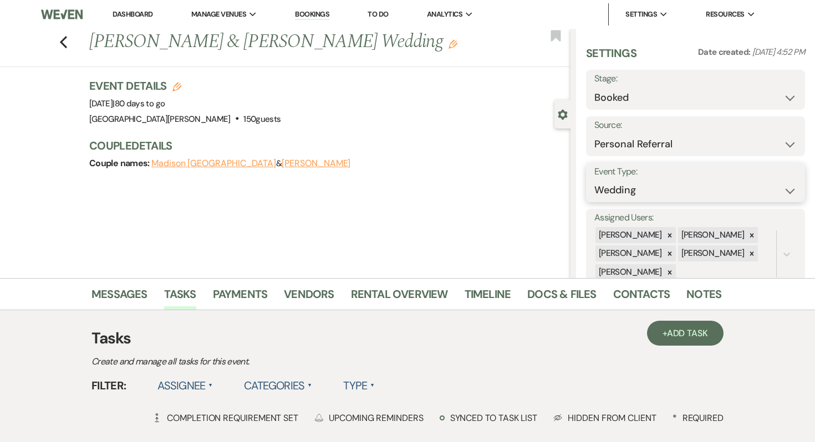
click at [690, 184] on select "Wedding Anniversary Party Baby Shower Bachelorette / Bachelor Party Birthday Pa…" at bounding box center [695, 191] width 202 height 22
click at [563, 109] on button "Gear Settings" at bounding box center [563, 114] width 10 height 11
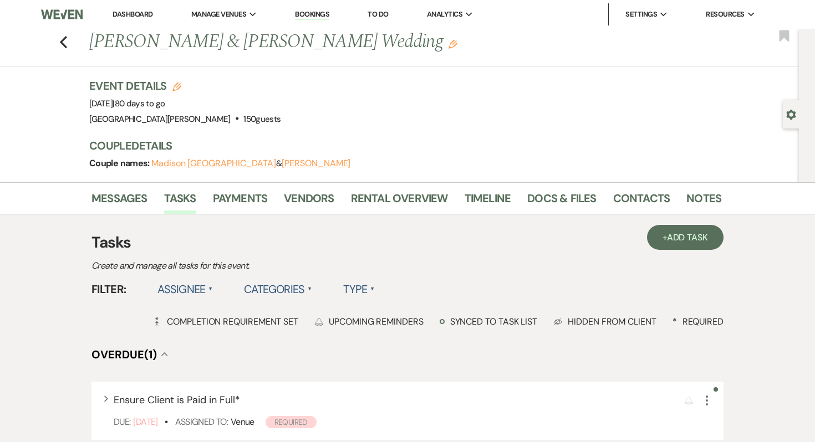
click at [799, 119] on div "Gear Settings" at bounding box center [793, 114] width 21 height 29
click at [789, 119] on icon "Gear" at bounding box center [791, 115] width 10 height 10
select select "12"
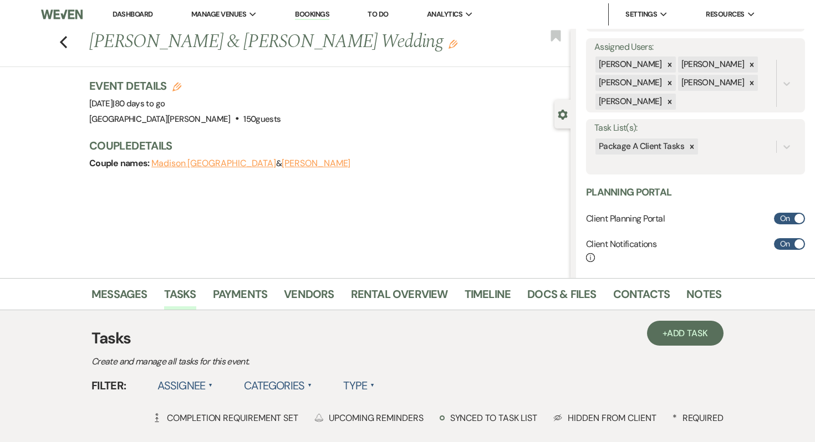
scroll to position [172, 0]
click at [312, 243] on div "Previous Madison England & Isaac Naayers's Wedding Edit Bookmark Gear Settings …" at bounding box center [285, 153] width 570 height 249
